Goal: Task Accomplishment & Management: Manage account settings

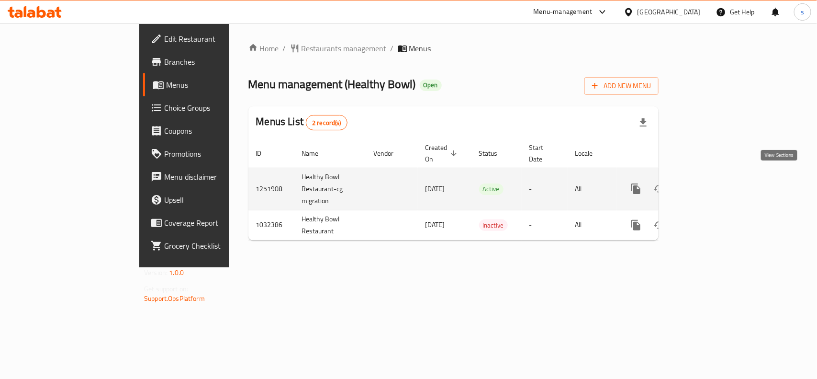
click at [717, 179] on link "enhanced table" at bounding box center [705, 188] width 23 height 23
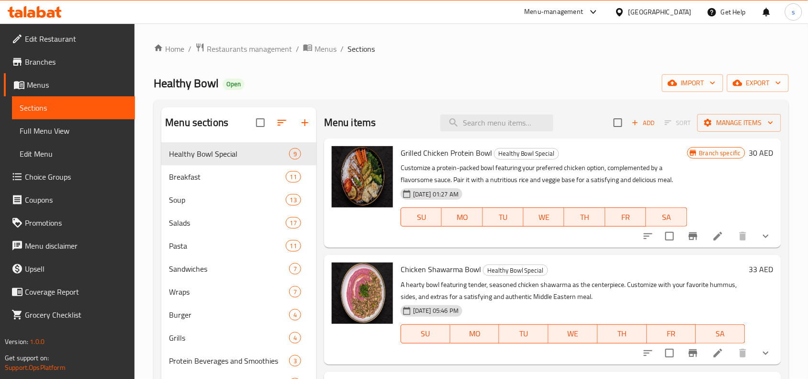
click at [516, 49] on ol "Home / Restaurants management / Menus / Sections" at bounding box center [471, 49] width 635 height 12
click at [33, 181] on span "Choice Groups" at bounding box center [76, 176] width 102 height 11
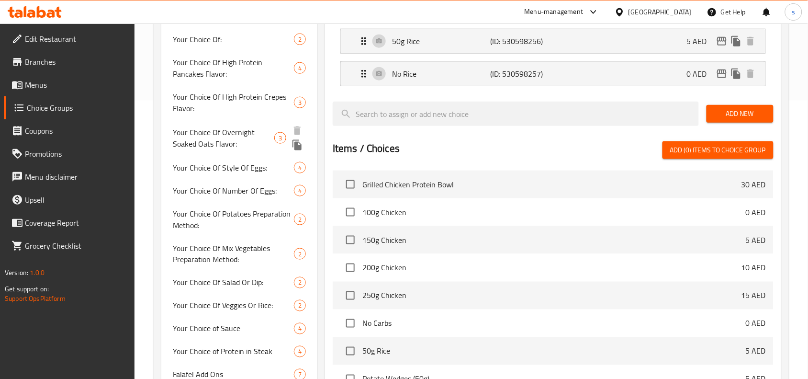
scroll to position [299, 0]
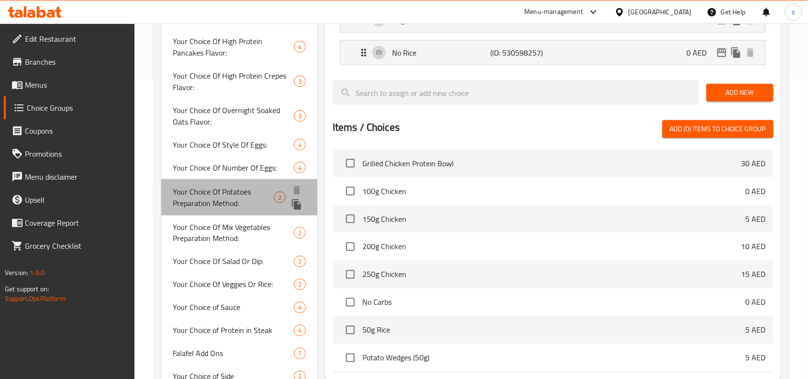
click at [216, 193] on span "Your Choice Of Potatoes Preparation Method:" at bounding box center [223, 197] width 101 height 23
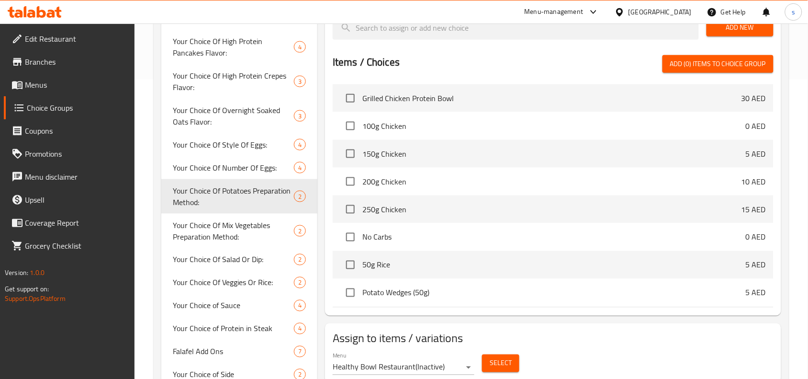
type input "Your Choice Of Potatoes Preparation Method:"
type input "إختيارك من طريقة تحضير البطاطس:"
click at [227, 234] on span "Your Choice Of Mix Vegetables Preparation Method:" at bounding box center [224, 231] width 103 height 23
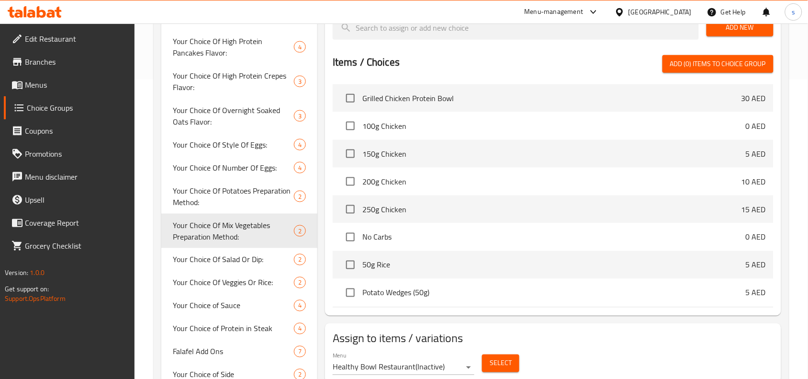
type input "Your Choice Of Mix Vegetables Preparation Method:"
type input "إختيارك من طريقة تحضير الخضروات المشكلة:"
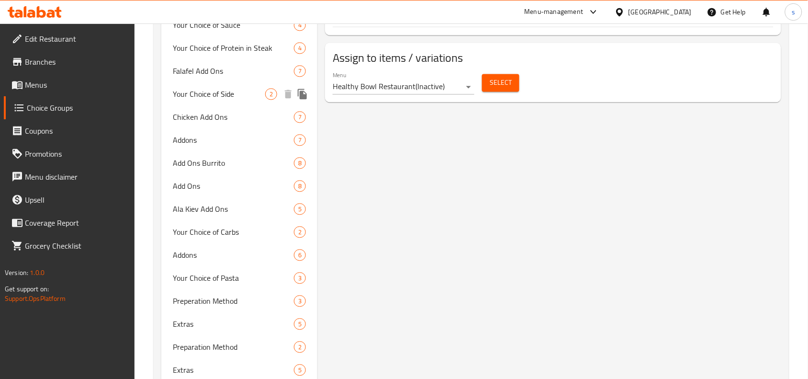
scroll to position [599, 0]
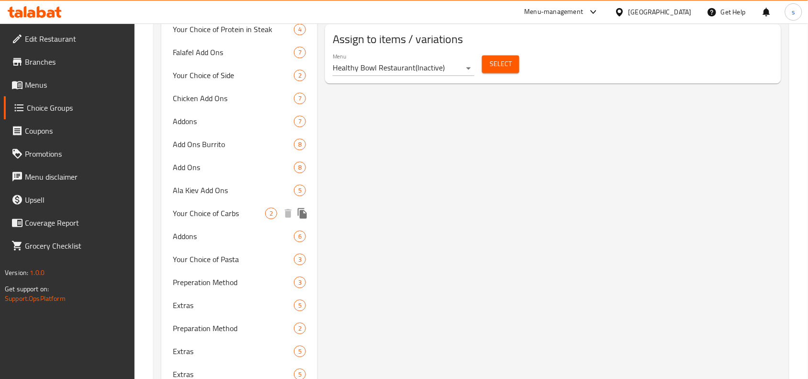
click at [215, 209] on span "Your Choice of Carbs" at bounding box center [219, 212] width 92 height 11
type input "Your Choice of Carbs"
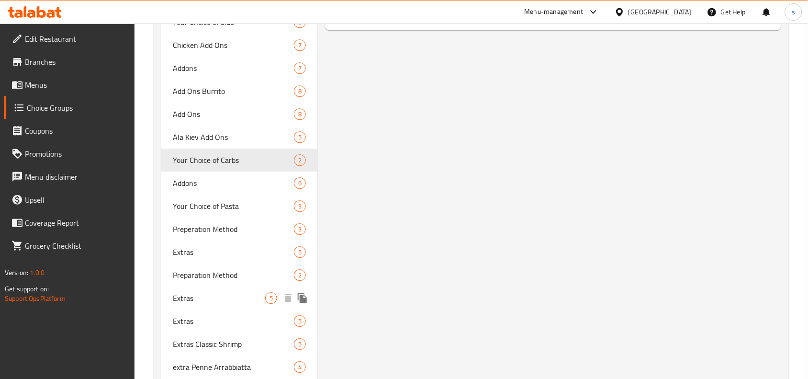
scroll to position [658, 0]
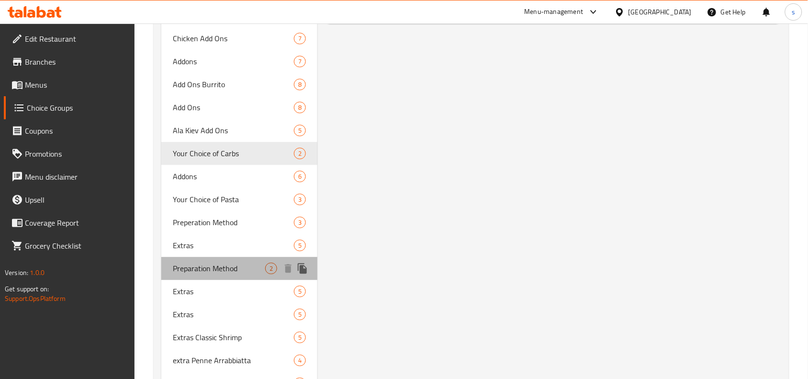
click at [208, 270] on span "Preparation Method" at bounding box center [219, 267] width 92 height 11
type input "Preparation Method"
type input "طريقة التحضير"
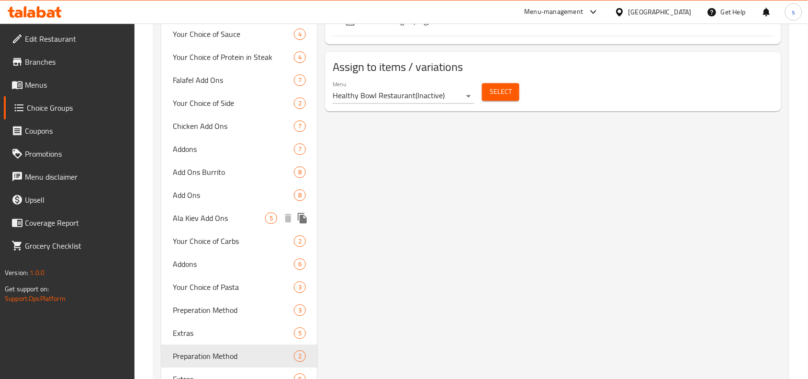
scroll to position [599, 0]
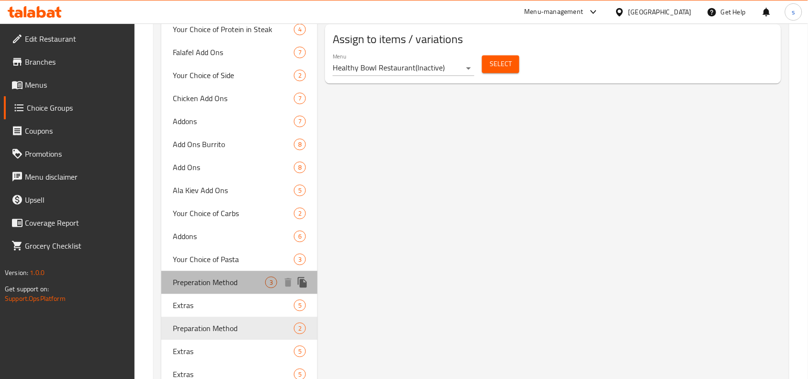
click at [217, 277] on span "Preperation Method" at bounding box center [219, 281] width 92 height 11
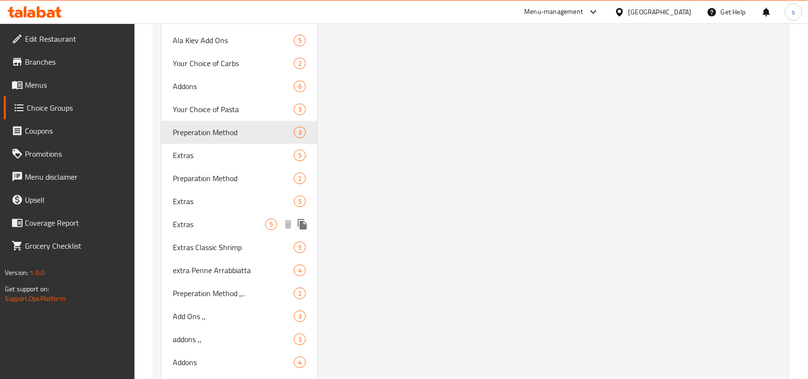
scroll to position [778, 0]
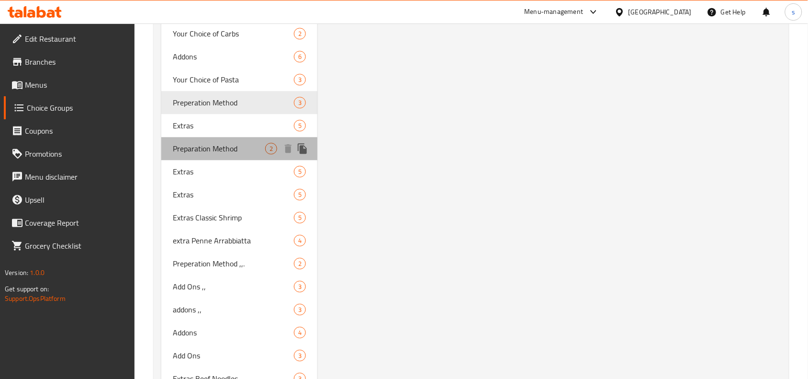
click at [227, 153] on span "Preparation Method" at bounding box center [219, 148] width 92 height 11
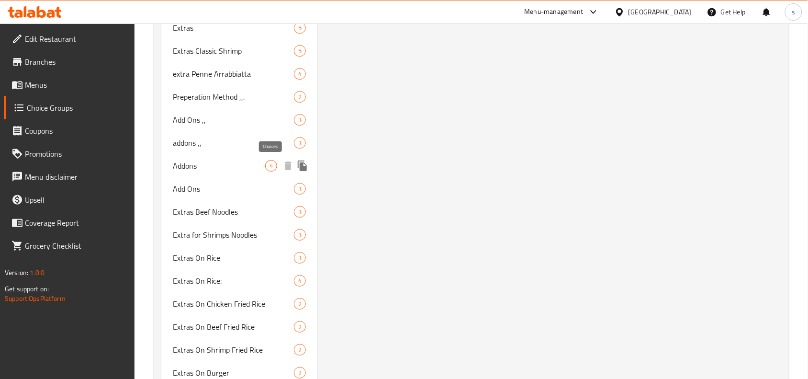
scroll to position [838, 0]
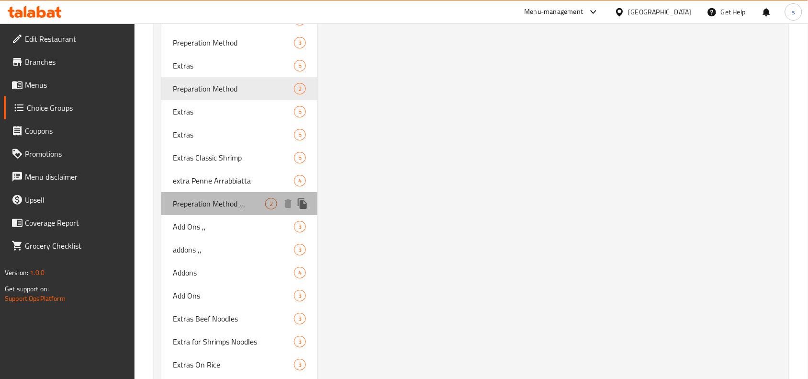
click at [219, 204] on span "Preperation Method ,,." at bounding box center [219, 203] width 92 height 11
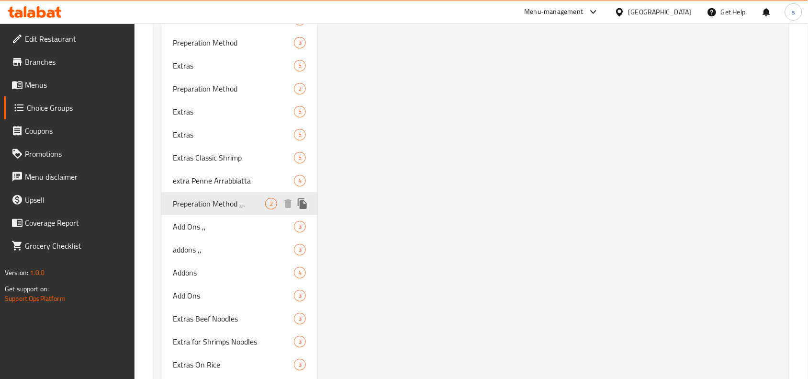
type input "Preperation Method ,,."
type input "طريقة التحضير,,."
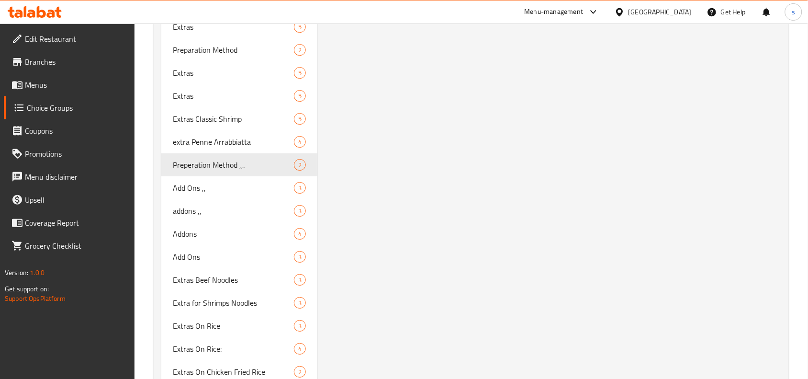
scroll to position [876, 0]
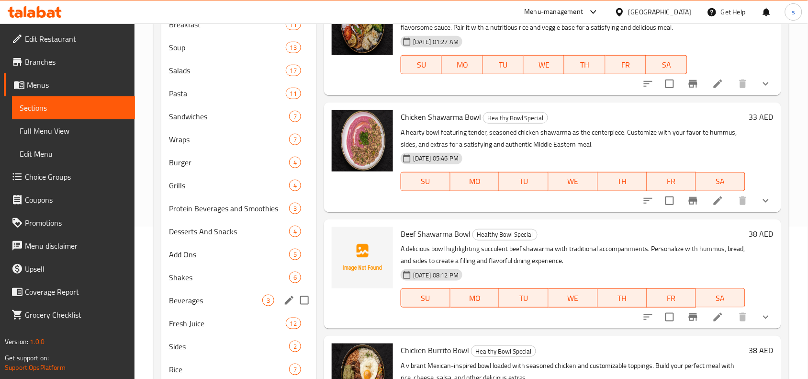
scroll to position [180, 0]
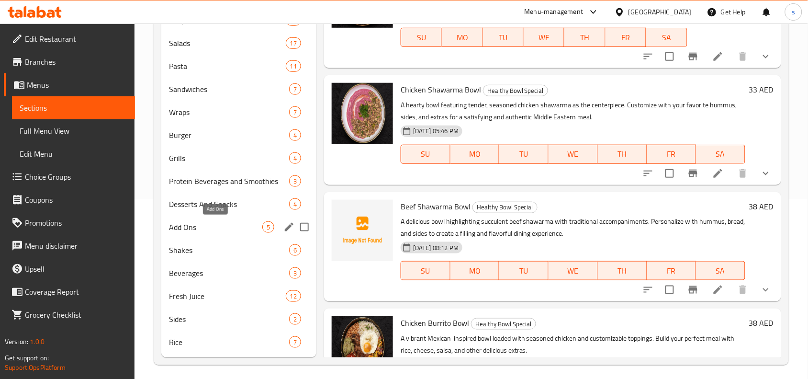
click at [176, 230] on span "Add Ons" at bounding box center [215, 226] width 93 height 11
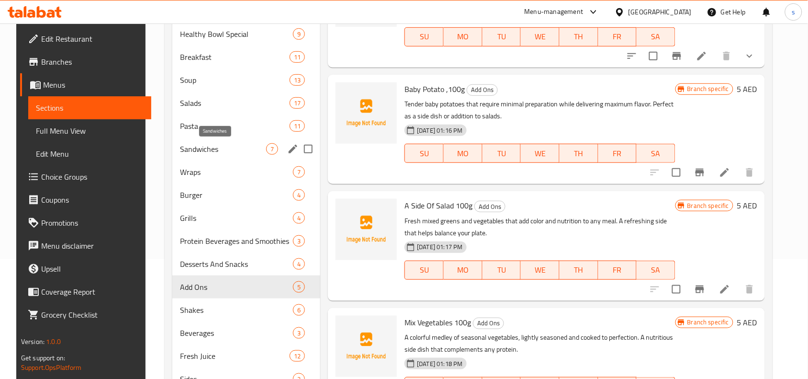
scroll to position [180, 0]
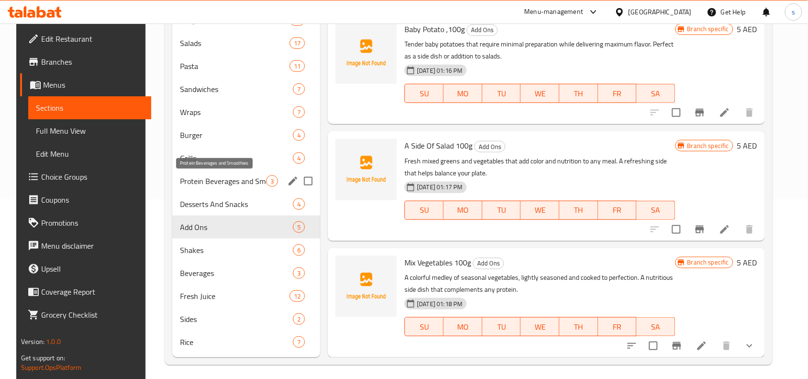
click at [229, 180] on span "Protein Beverages and Smoothies" at bounding box center [223, 180] width 86 height 11
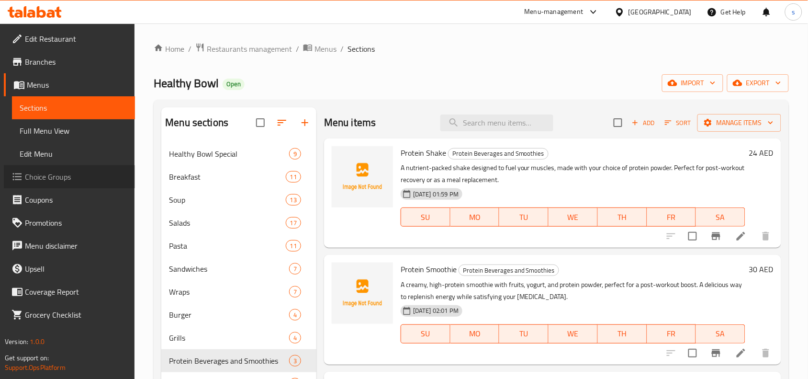
click at [45, 175] on span "Choice Groups" at bounding box center [76, 176] width 102 height 11
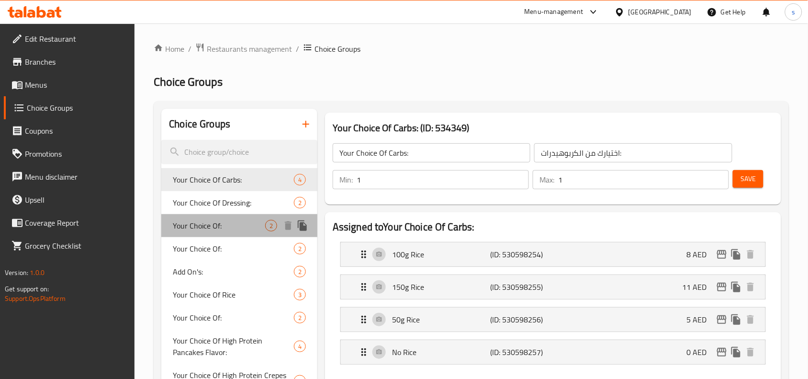
click at [206, 226] on span "Your Choice Of:" at bounding box center [219, 225] width 92 height 11
type input "Your Choice Of:"
type input "إختيارك من:"
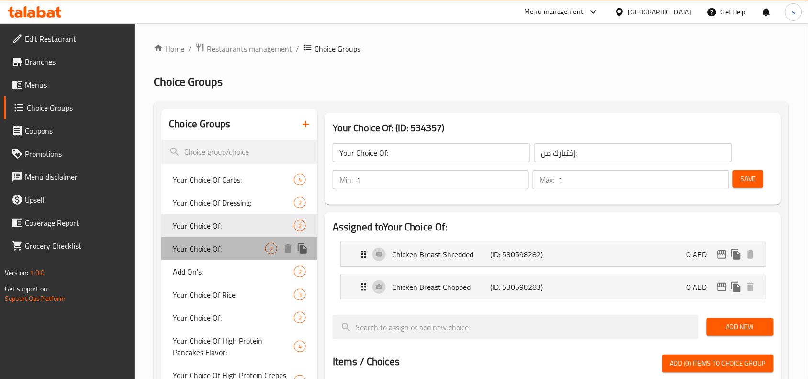
click at [180, 247] on span "Your Choice Of:" at bounding box center [219, 248] width 92 height 11
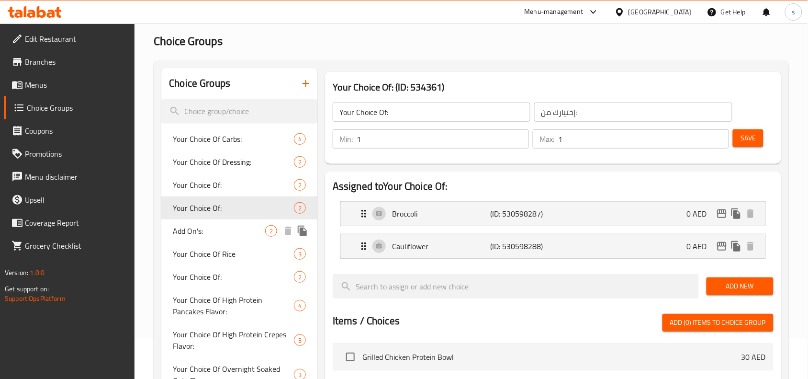
scroll to position [60, 0]
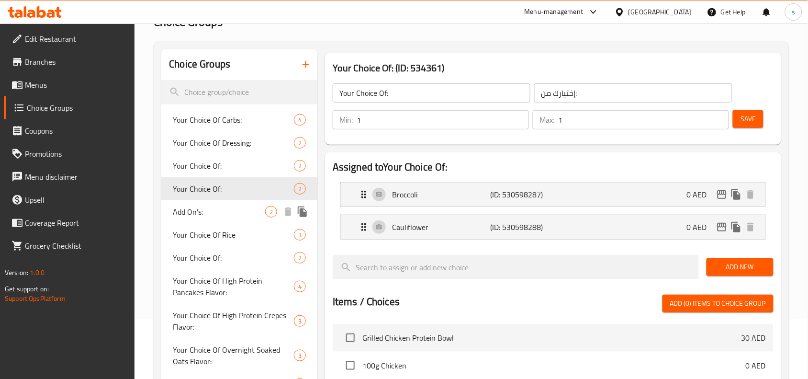
click at [188, 209] on span "Add On's:" at bounding box center [219, 211] width 92 height 11
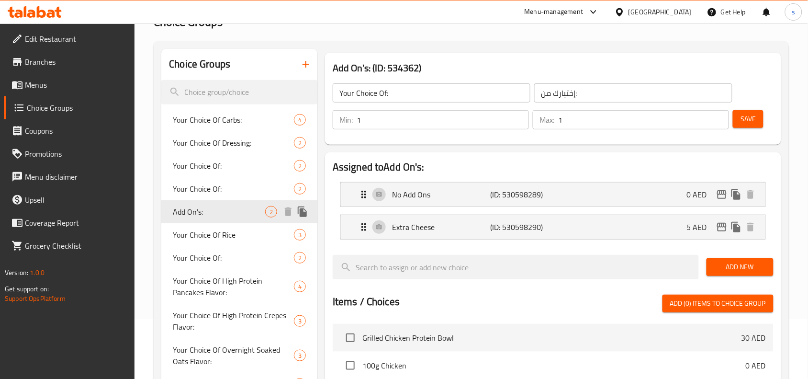
type input "Add On's:"
type input "الإضافات:"
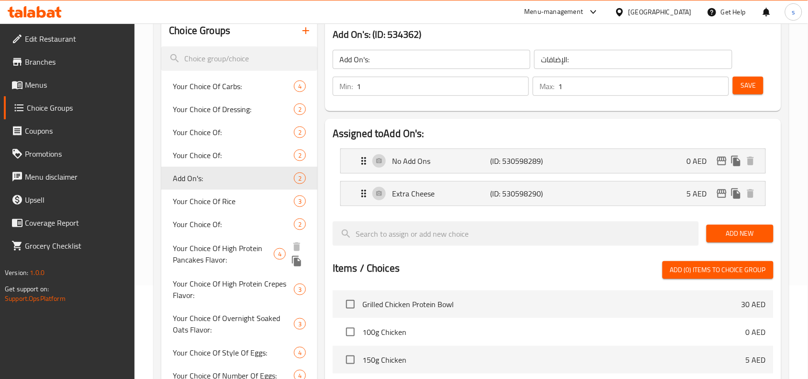
scroll to position [120, 0]
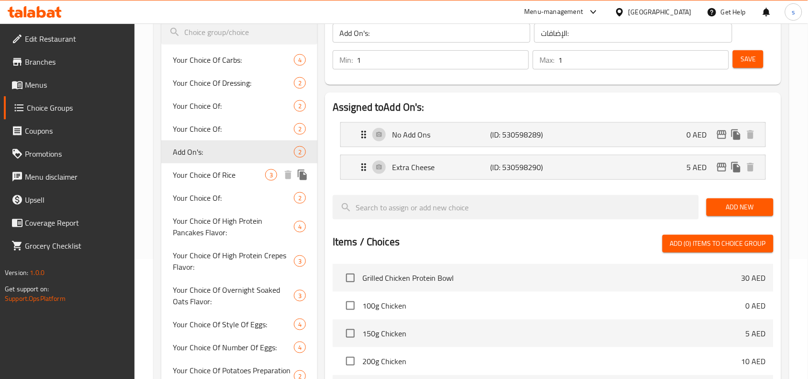
click at [199, 174] on span "Your Choice Of Rice" at bounding box center [219, 174] width 92 height 11
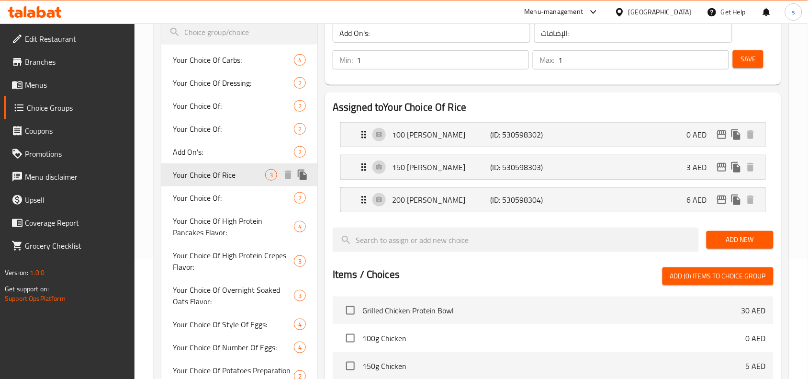
type input "Your Choice Of Rice"
type input "اختيارك من الأرز"
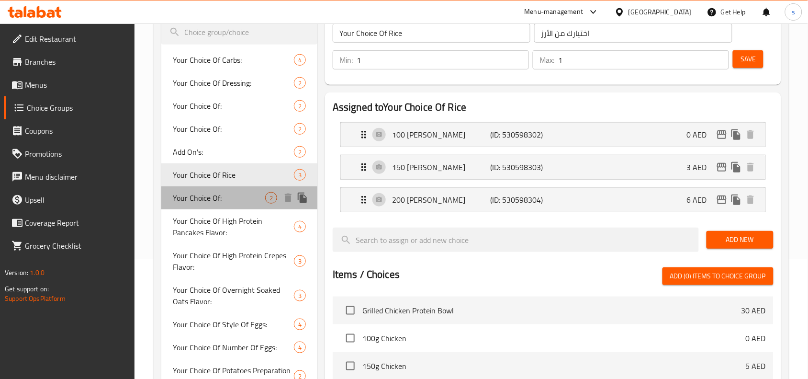
click at [197, 201] on span "Your Choice Of:" at bounding box center [219, 197] width 92 height 11
type input "Your Choice Of:"
type input "إختيارك من:"
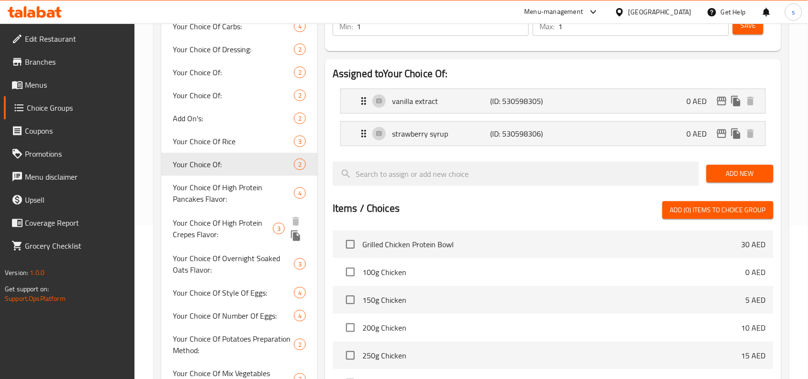
scroll to position [180, 0]
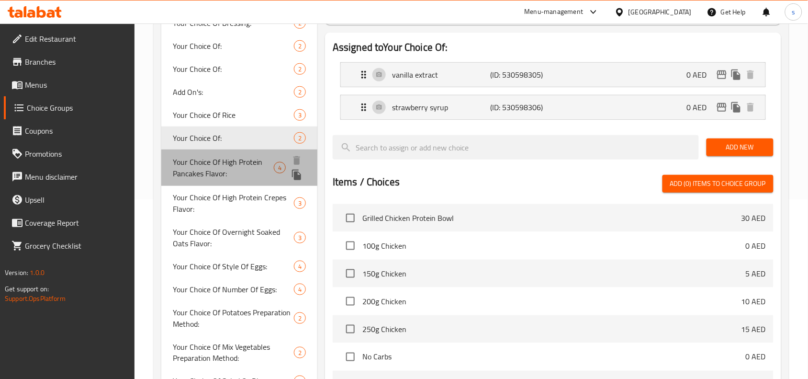
click at [194, 168] on span "Your Choice Of High Protein Pancakes Flavor:" at bounding box center [223, 167] width 101 height 23
type input "Your Choice Of High Protein Pancakes Flavor:"
type input "إختيارك من نكهة بان كيك عالي البروتين:"
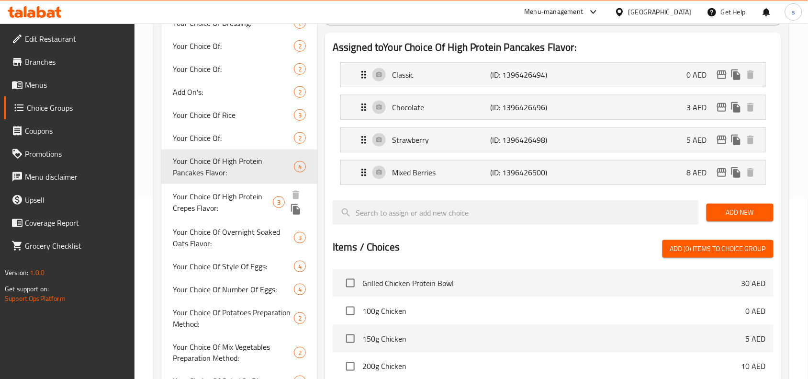
click at [219, 202] on span "Your Choice Of High Protein Crepes Flavor:" at bounding box center [223, 202] width 100 height 23
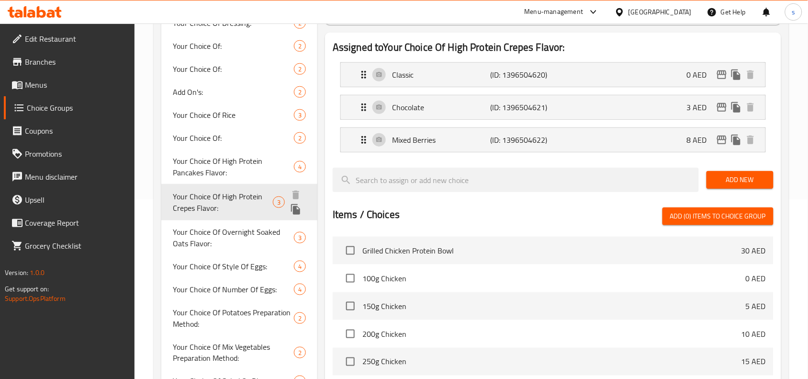
type input "Your Choice Of High Protein Crepes Flavor:"
type input "إختيارك من نكهة كريب عالي البروتين:"
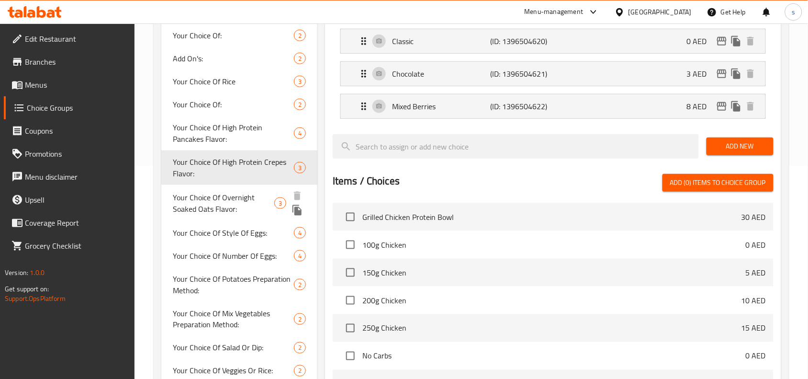
scroll to position [239, 0]
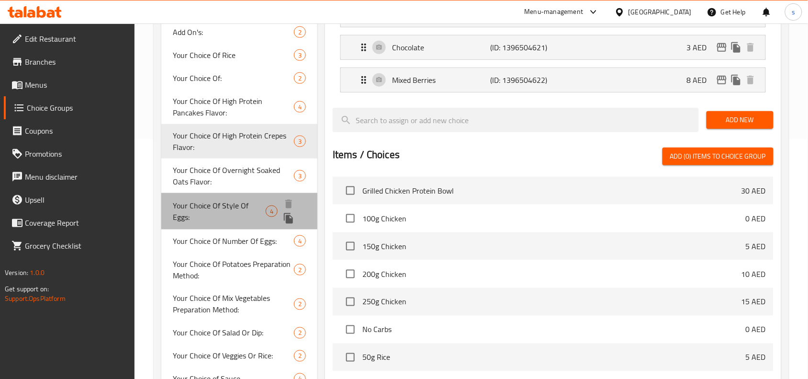
click at [212, 210] on span "Your Choice Of Style Of Eggs:" at bounding box center [219, 211] width 93 height 23
type input "Your Choice Of Style Of Eggs:"
type input "إختيارك من طريقة البيض:"
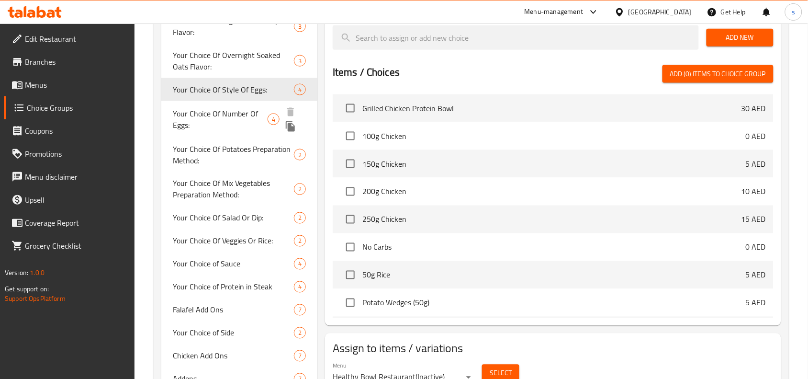
scroll to position [359, 0]
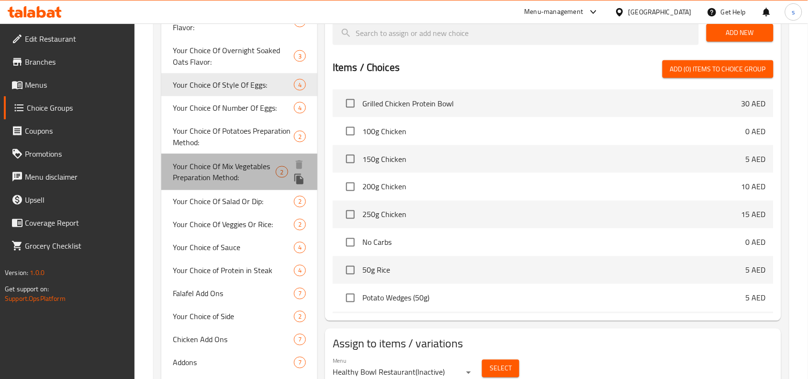
click at [212, 173] on span "Your Choice Of Mix Vegetables Preparation Method:" at bounding box center [224, 171] width 103 height 23
type input "Your Choice Of Mix Vegetables Preparation Method:"
type input "إختيارك من طريقة تحضير الخضروات المشكلة:"
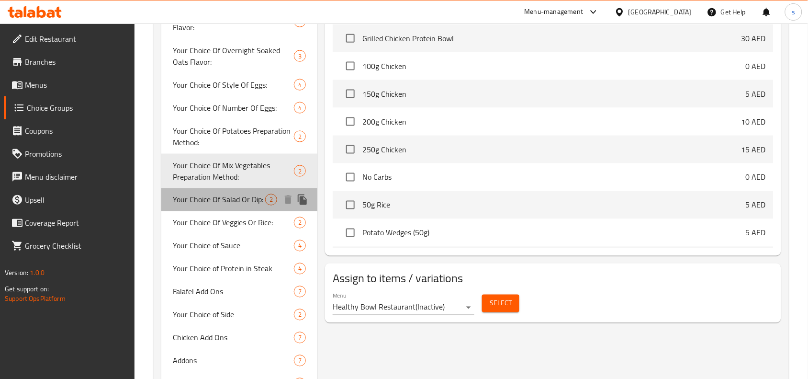
click at [207, 201] on span "Your Choice Of Salad Or Dip:" at bounding box center [219, 199] width 92 height 11
type input "Your Choice Of Salad Or Dip:"
type input "إختيارك من سلطة أو صلصة:"
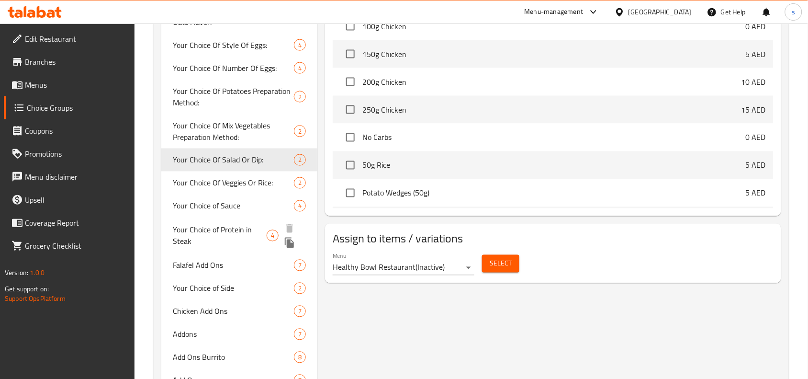
scroll to position [419, 0]
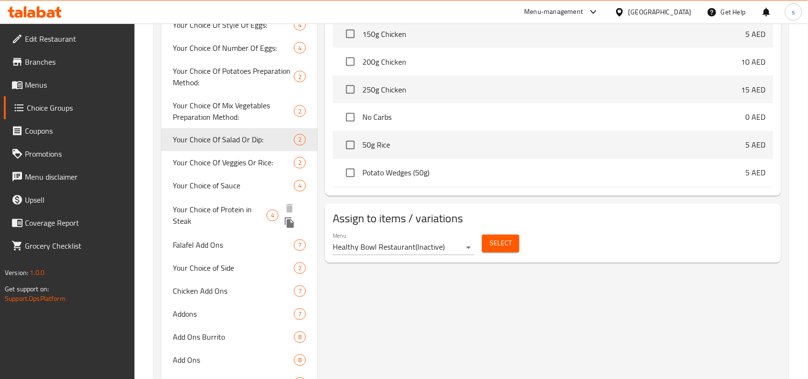
click at [223, 212] on span "Your Choice of Protein in Steak" at bounding box center [220, 215] width 94 height 23
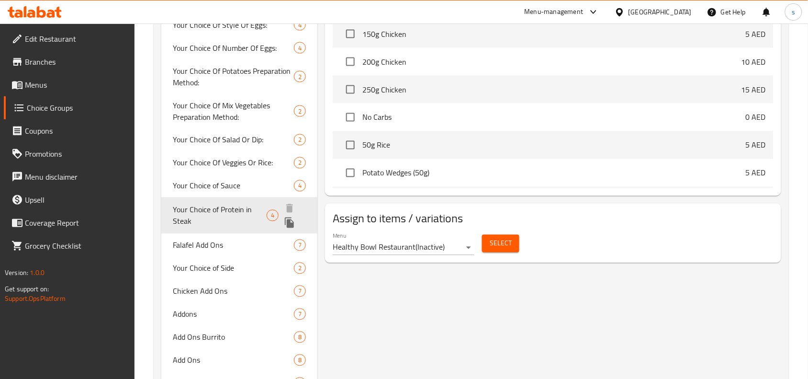
type input "Your Choice of Protein in Steak"
type input "اختيارك من البروتين في الستيك"
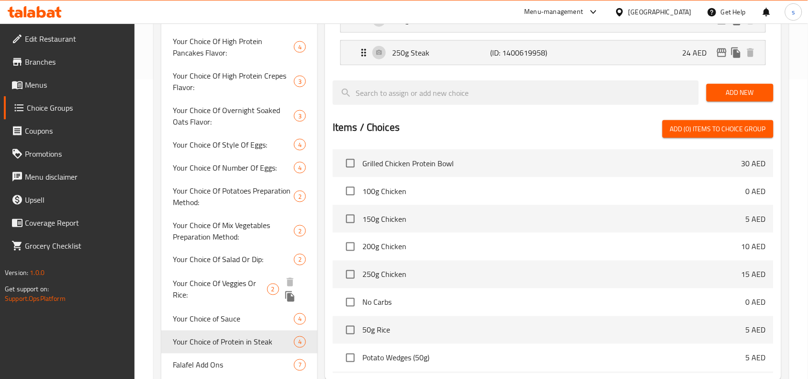
scroll to position [479, 0]
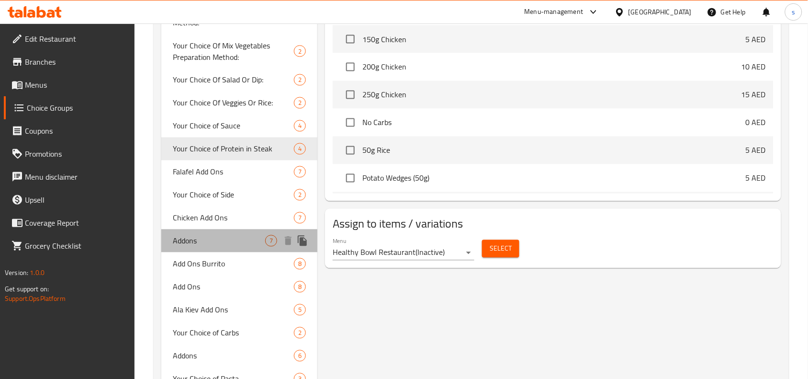
click at [195, 238] on span "Addons" at bounding box center [219, 240] width 92 height 11
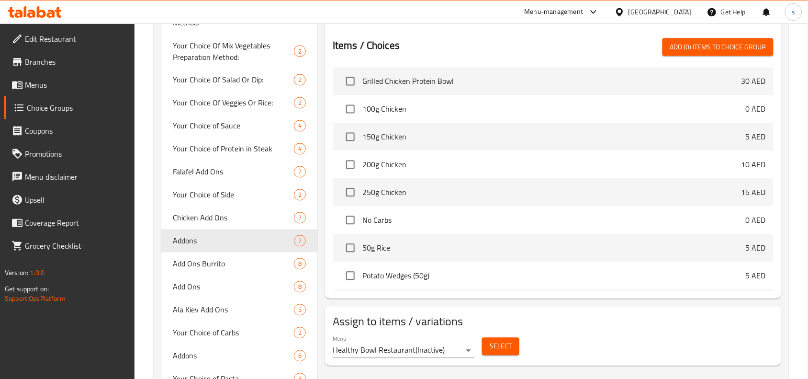
type input "Addons"
type input "0"
type input "7"
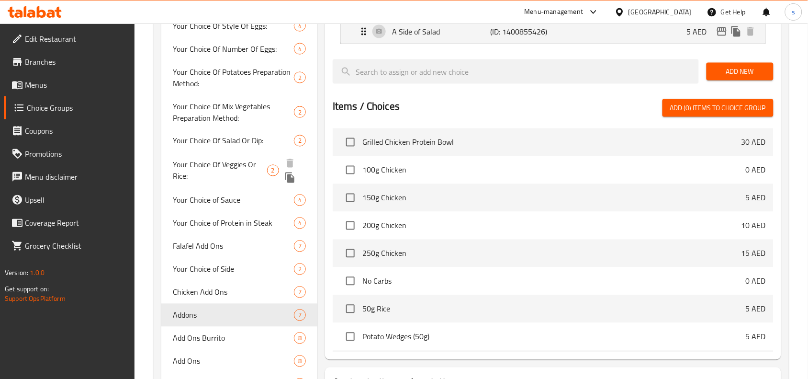
scroll to position [419, 0]
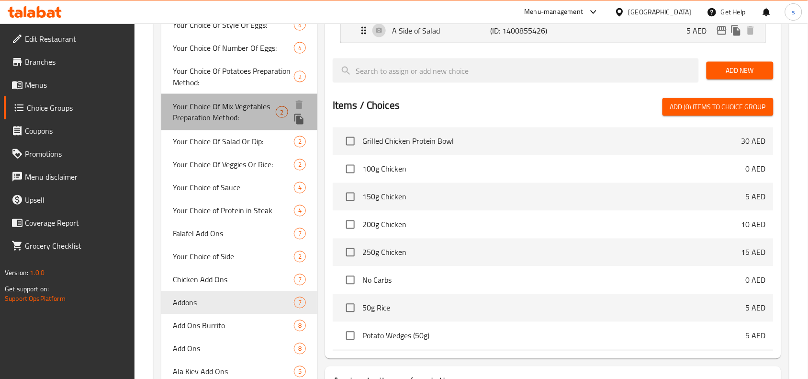
click at [222, 117] on span "Your Choice Of Mix Vegetables Preparation Method:" at bounding box center [224, 112] width 103 height 23
type input "Your Choice Of Mix Vegetables Preparation Method:"
type input "إختيارك من طريقة تحضير الخضروات المشكلة:"
type input "1"
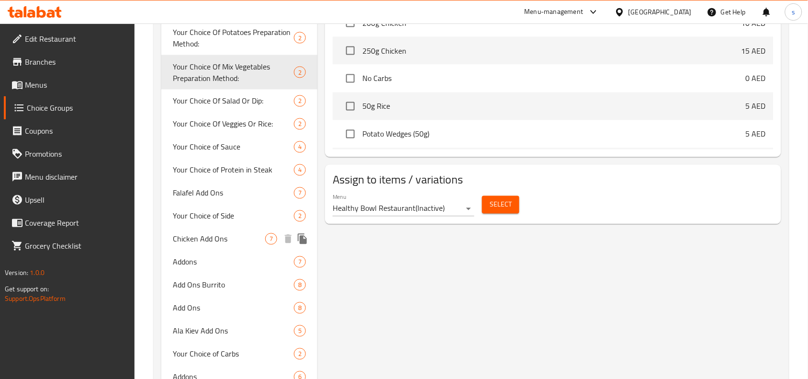
scroll to position [479, 0]
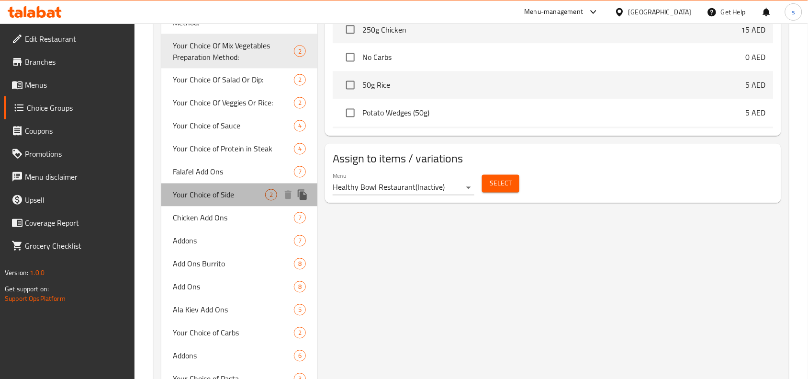
click at [215, 193] on span "Your Choice of Side" at bounding box center [219, 194] width 92 height 11
type input "Your Choice of Side"
type input "اختيارك للطبق الجانبي"
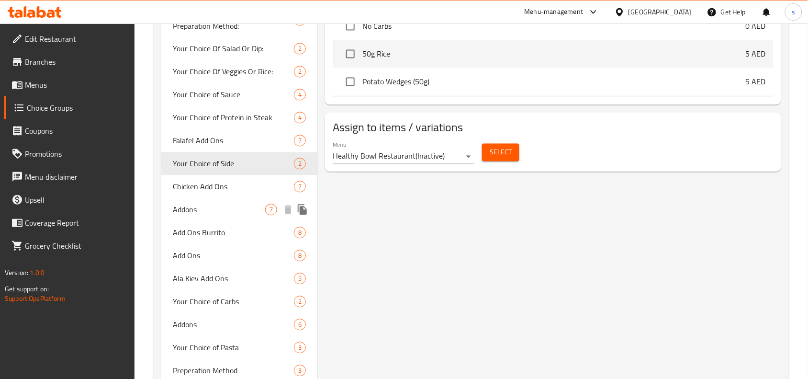
scroll to position [539, 0]
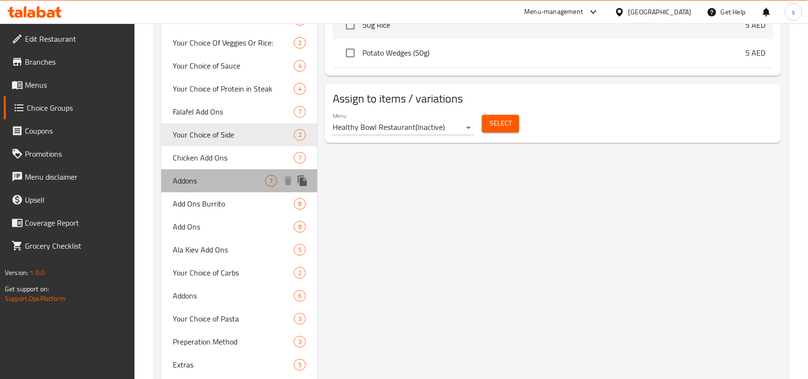
click at [187, 176] on span "Addons" at bounding box center [219, 180] width 92 height 11
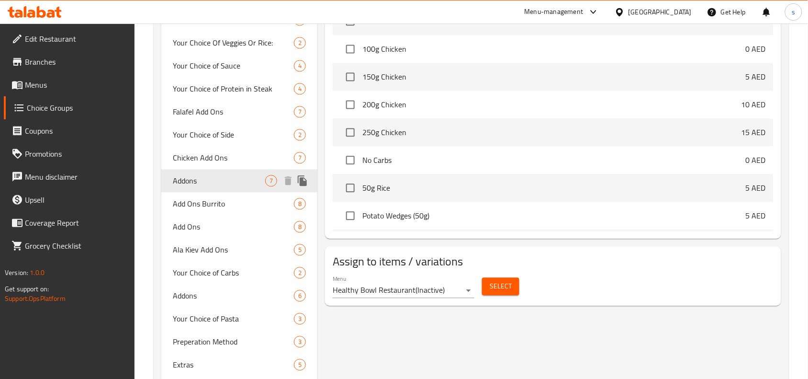
type input "Addons"
type input "0"
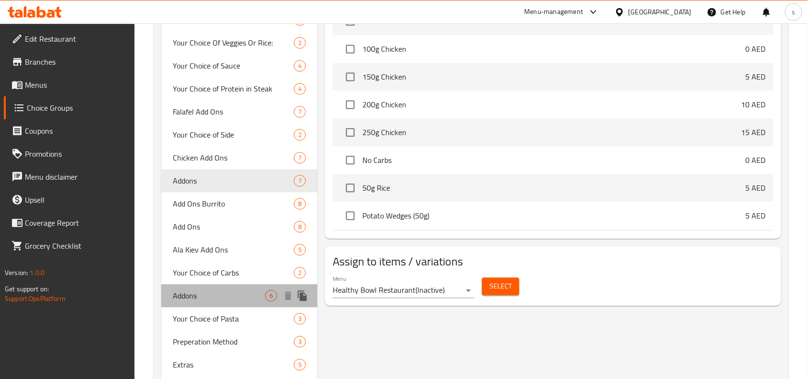
click at [188, 291] on span "Addons" at bounding box center [219, 295] width 92 height 11
type input "6"
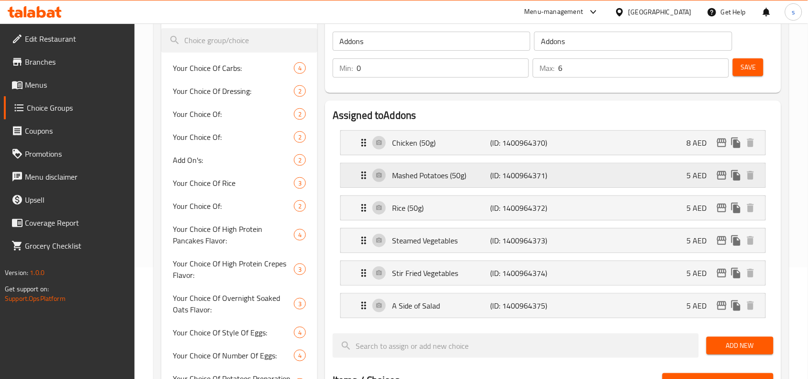
scroll to position [60, 0]
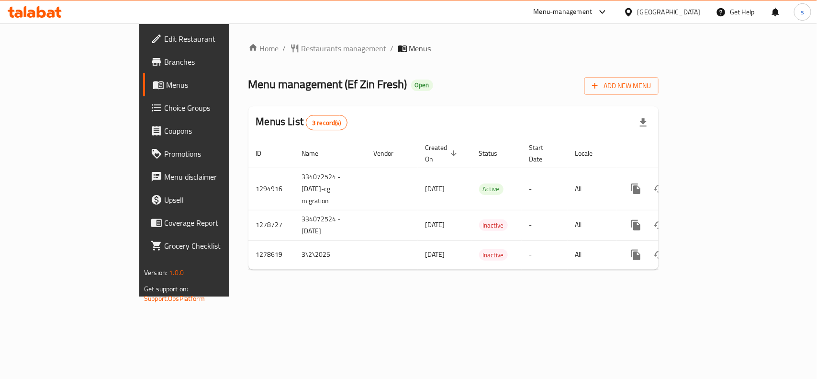
click at [570, 18] on div "Menu-management" at bounding box center [571, 11] width 90 height 23
click at [561, 13] on div "Menu-management" at bounding box center [563, 11] width 59 height 11
click at [504, 103] on div "Restaurant-Management" at bounding box center [512, 106] width 75 height 11
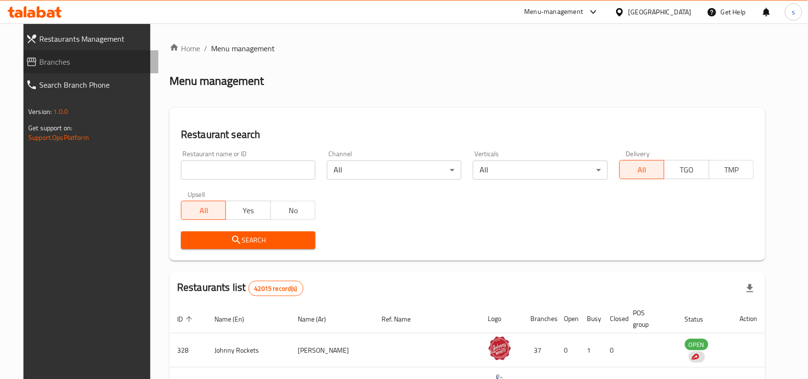
click at [39, 62] on span "Branches" at bounding box center [95, 61] width 112 height 11
